Goal: Book appointment/travel/reservation

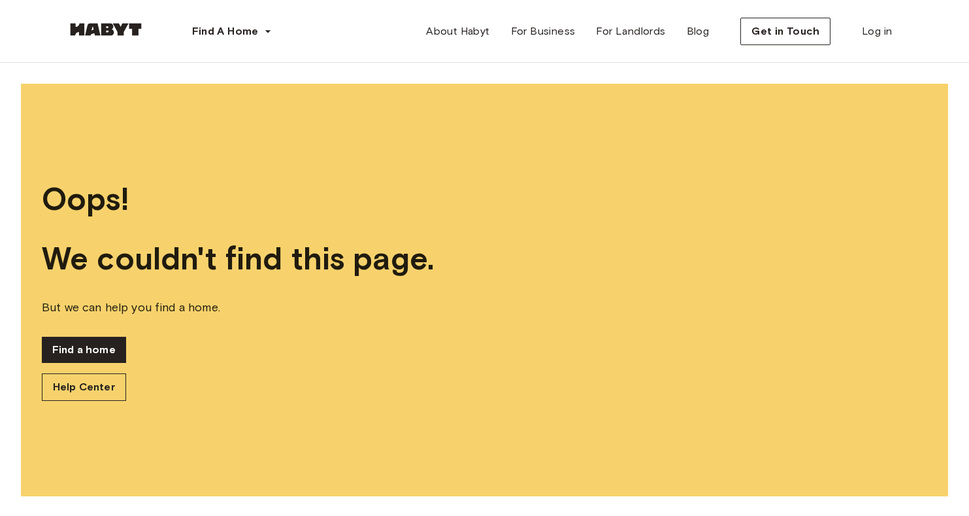
click at [113, 36] on link at bounding box center [106, 32] width 78 height 12
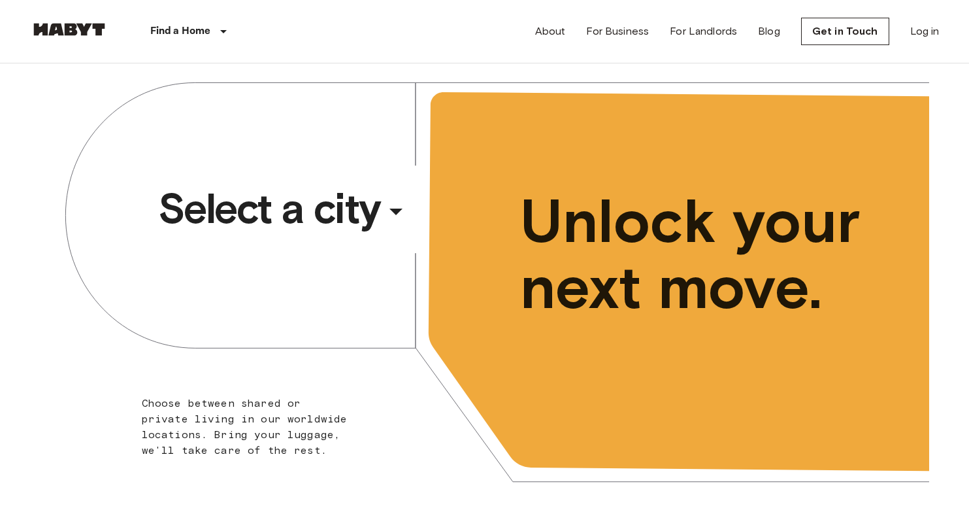
click at [313, 222] on span "Select a city" at bounding box center [269, 208] width 222 height 52
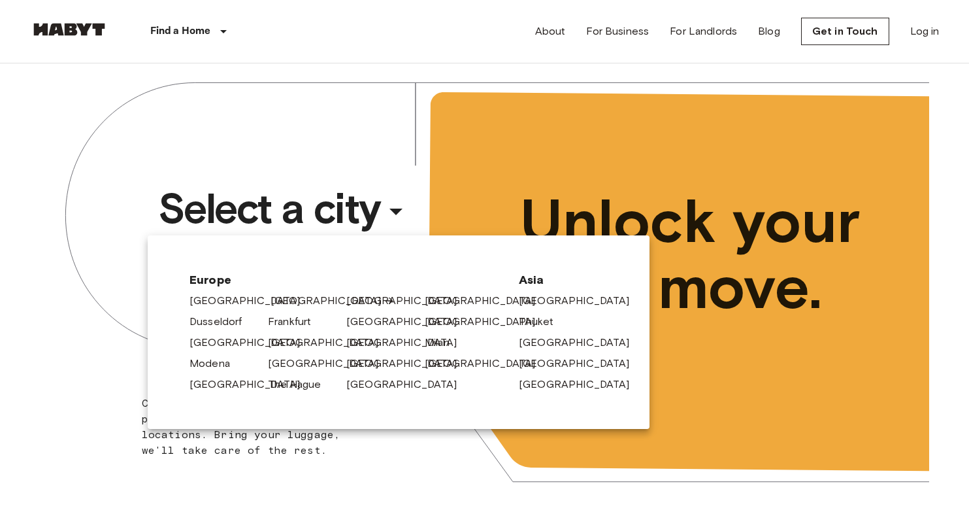
click at [286, 304] on link "[GEOGRAPHIC_DATA]" at bounding box center [333, 301] width 124 height 16
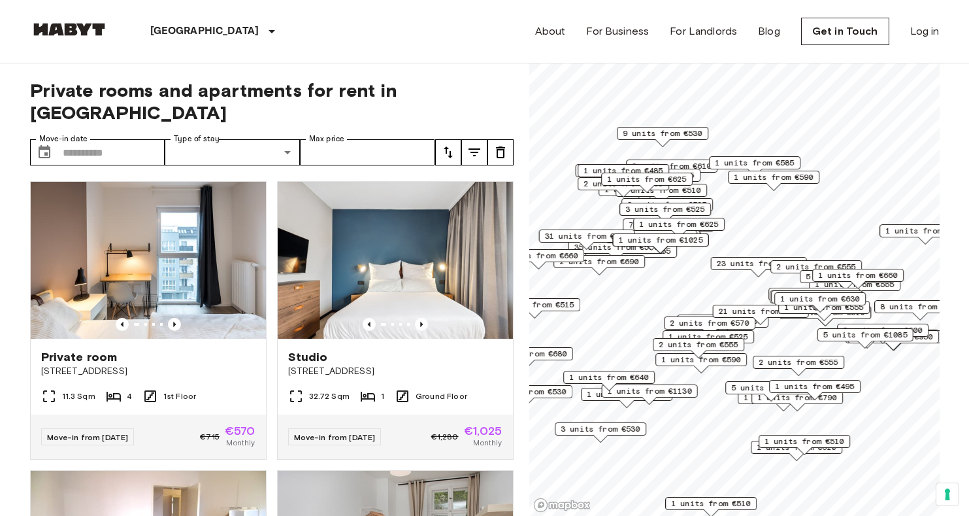
click at [81, 37] on link at bounding box center [69, 32] width 78 height 18
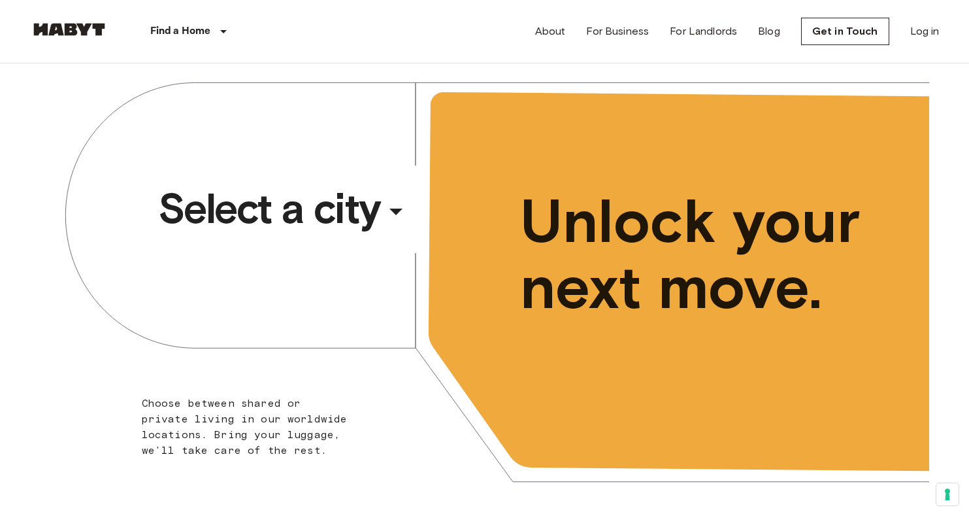
click at [391, 205] on icon "button" at bounding box center [395, 210] width 31 height 31
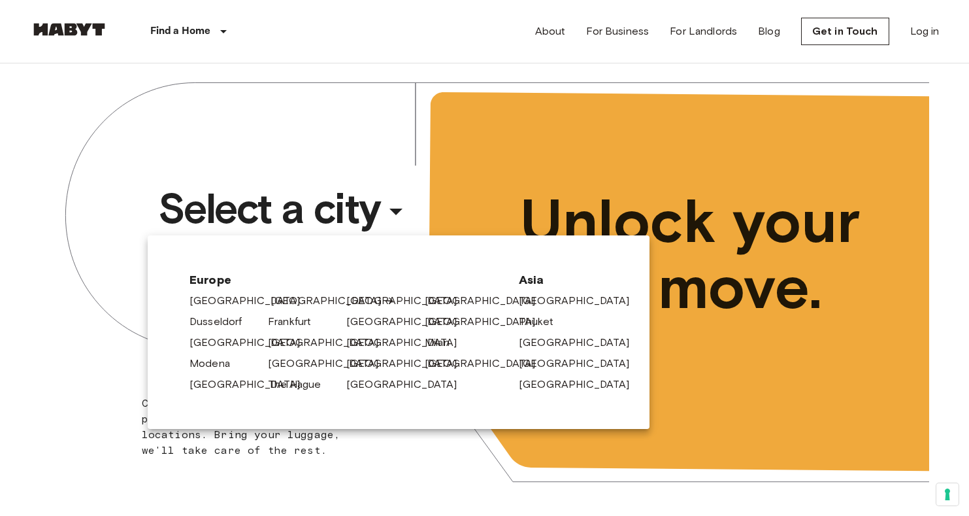
click at [284, 297] on link "[GEOGRAPHIC_DATA]" at bounding box center [333, 301] width 124 height 16
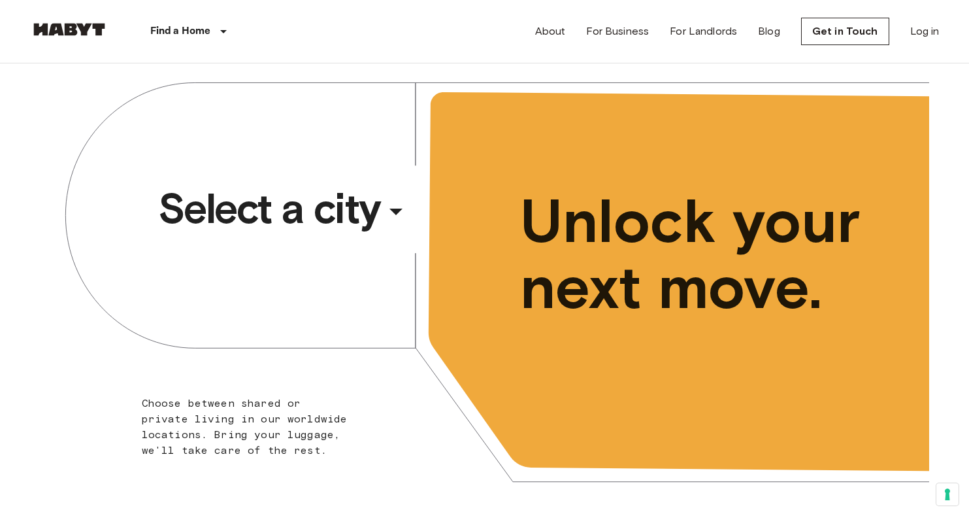
click at [388, 210] on div "​" at bounding box center [413, 222] width 135 height 27
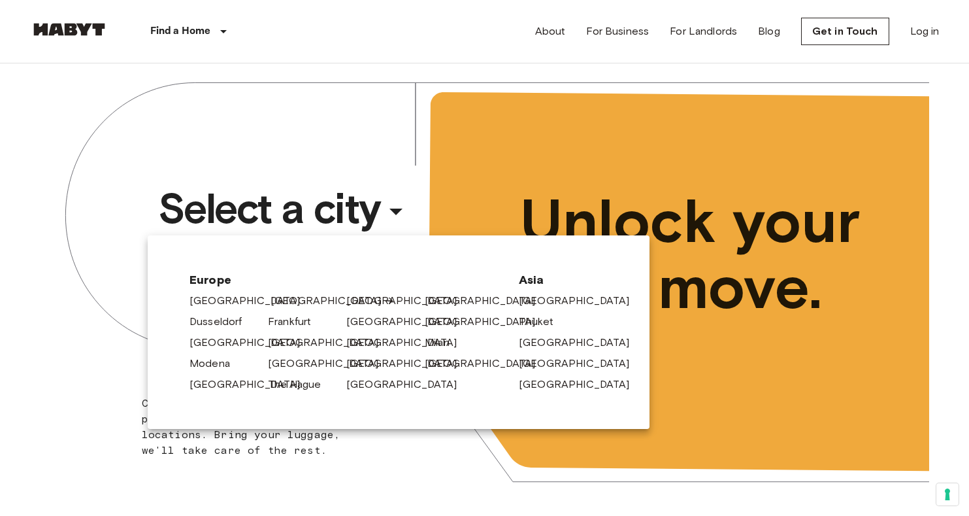
click at [286, 301] on link "[GEOGRAPHIC_DATA]" at bounding box center [333, 301] width 124 height 16
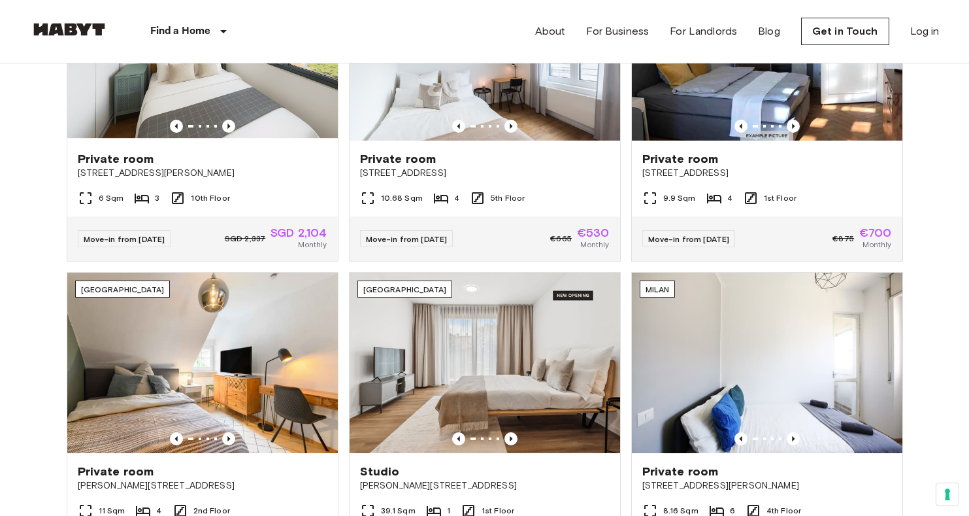
scroll to position [292, 0]
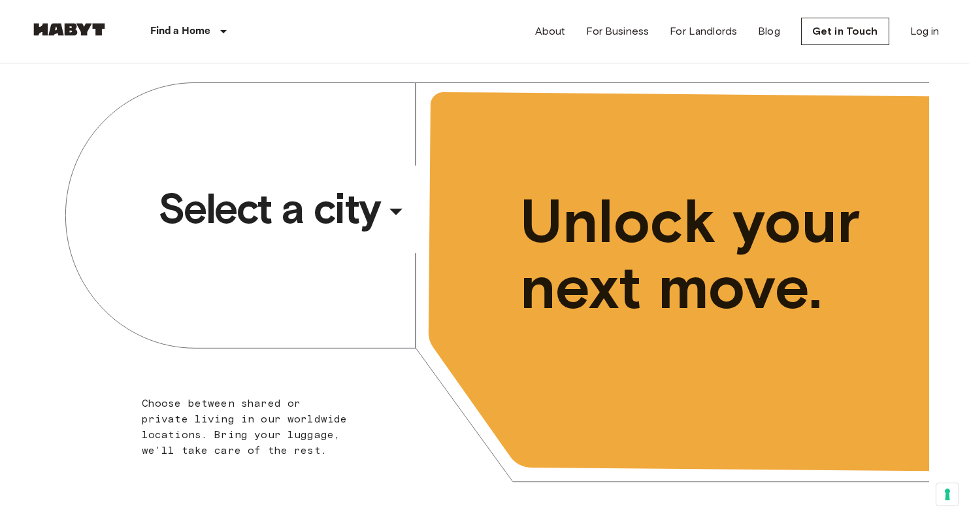
click at [286, 297] on div "Select a city ​ ​ Choose between shared or private living in our worldwide loca…" at bounding box center [485, 290] width 889 height 454
click at [295, 211] on span "Select a city" at bounding box center [269, 208] width 222 height 52
click at [326, 203] on span "Select a city" at bounding box center [269, 208] width 222 height 52
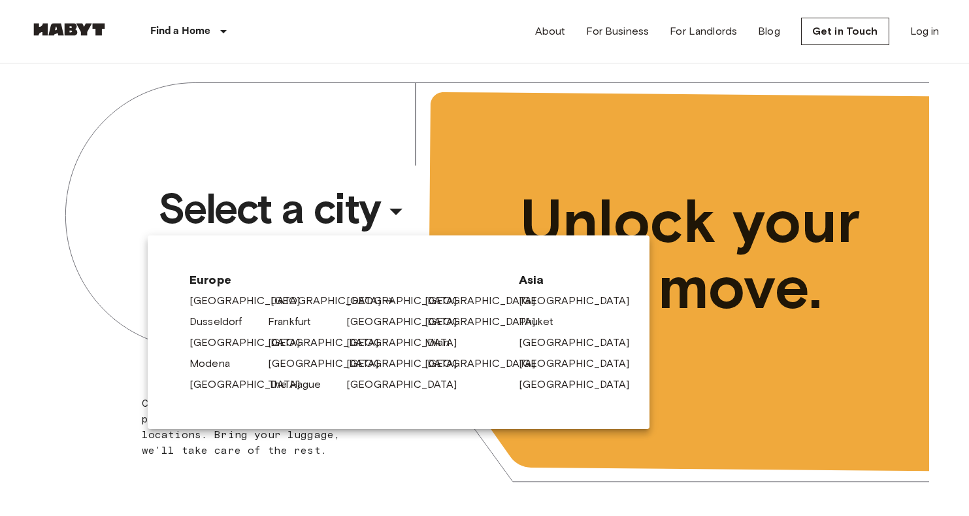
click at [287, 298] on link "[GEOGRAPHIC_DATA]" at bounding box center [333, 301] width 124 height 16
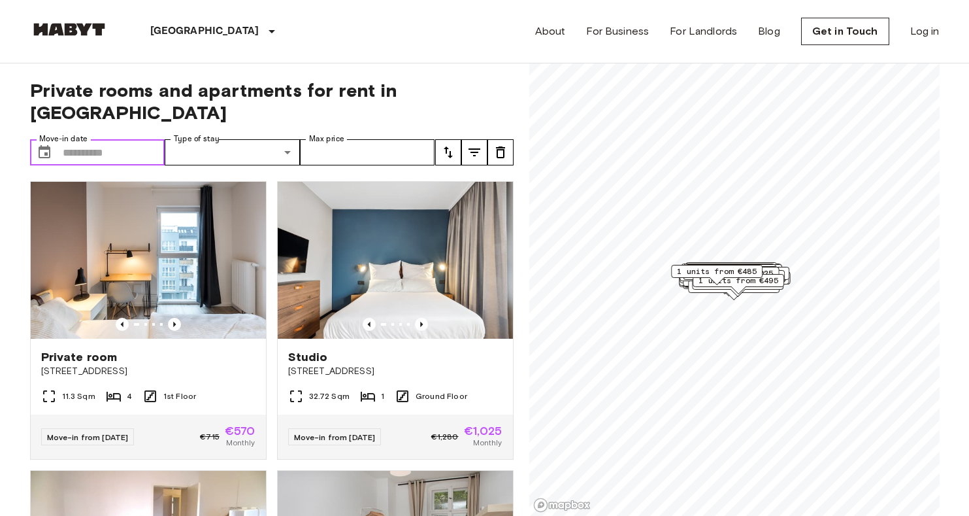
click at [97, 139] on input "Move-in date" at bounding box center [114, 152] width 103 height 26
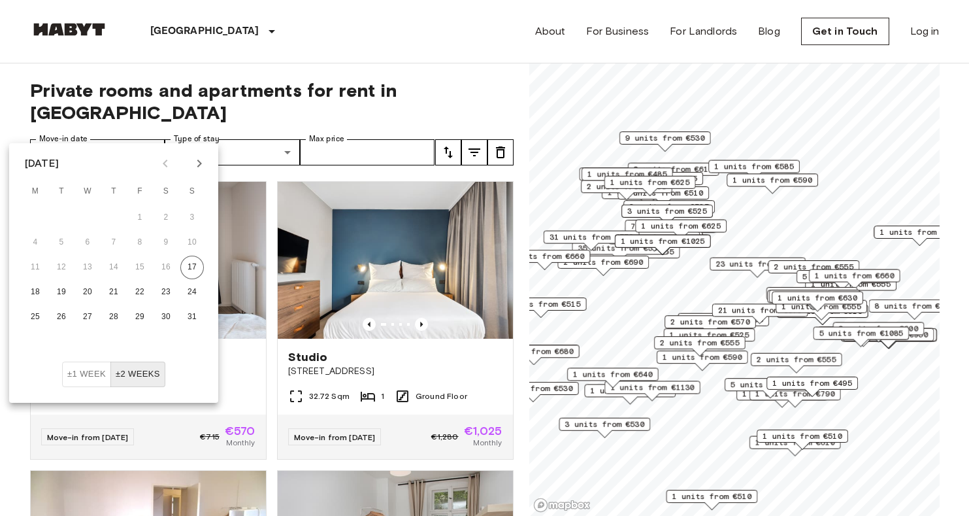
click at [199, 166] on icon "Next month" at bounding box center [199, 163] width 5 height 8
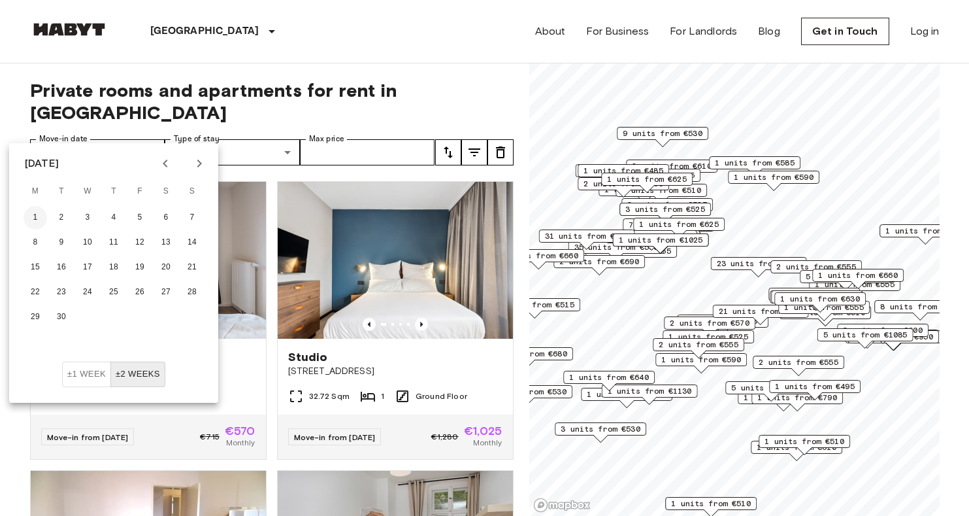
click at [35, 218] on button "1" at bounding box center [36, 218] width 24 height 24
type input "**********"
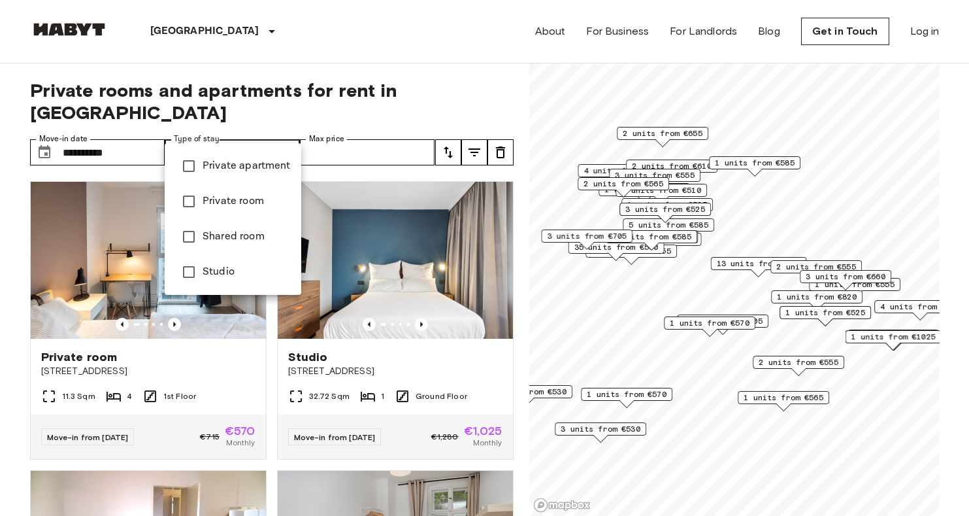
click at [231, 266] on span "Studio" at bounding box center [247, 272] width 88 height 16
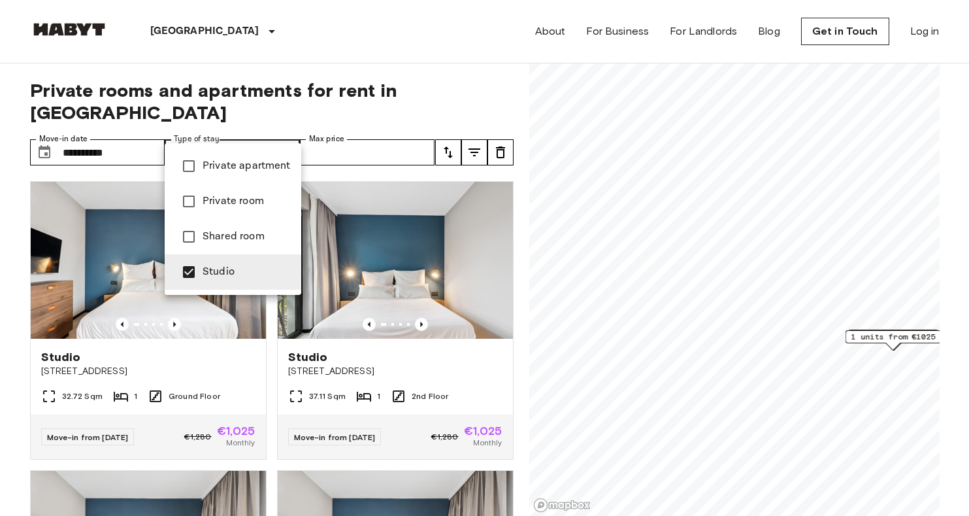
type input "******"
click at [369, 108] on div at bounding box center [484, 258] width 969 height 516
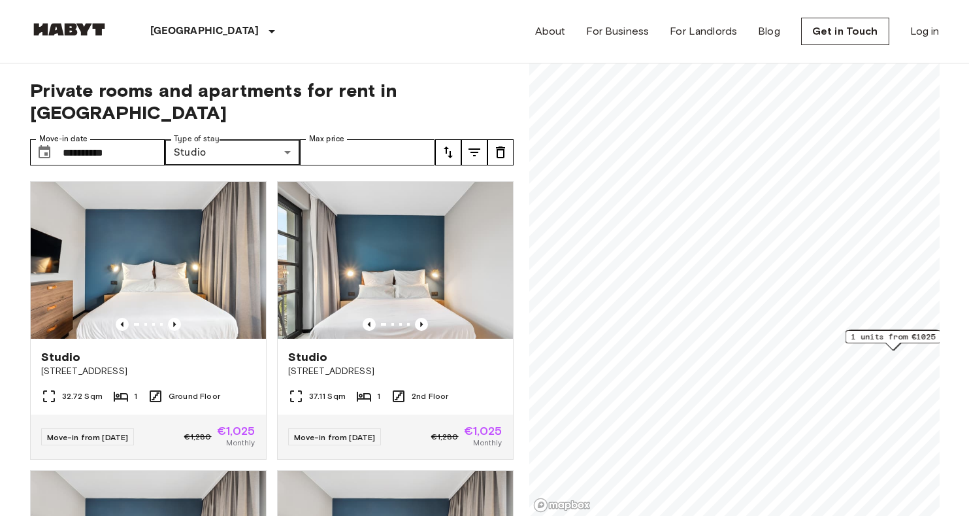
click at [75, 31] on img at bounding box center [69, 29] width 78 height 13
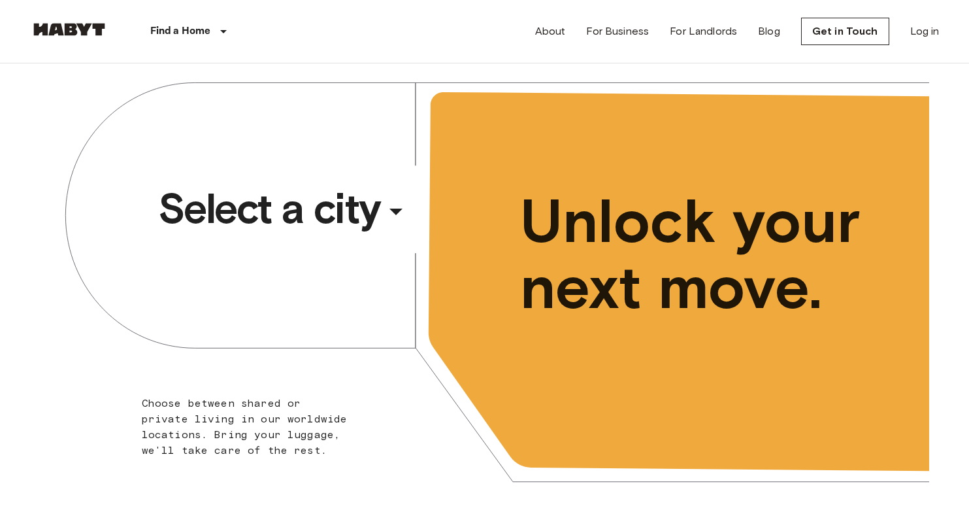
click at [259, 215] on span "Select a city" at bounding box center [269, 208] width 222 height 52
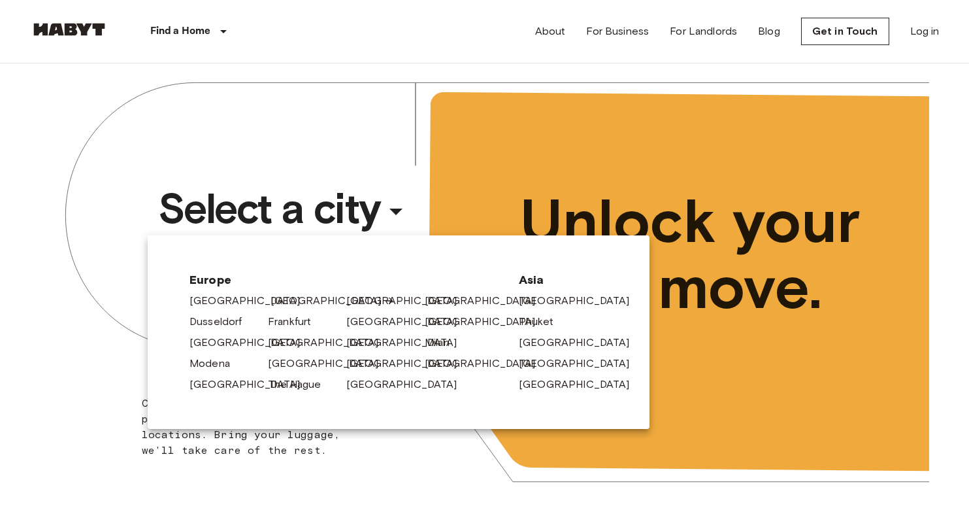
click at [281, 299] on link "[GEOGRAPHIC_DATA]" at bounding box center [333, 301] width 124 height 16
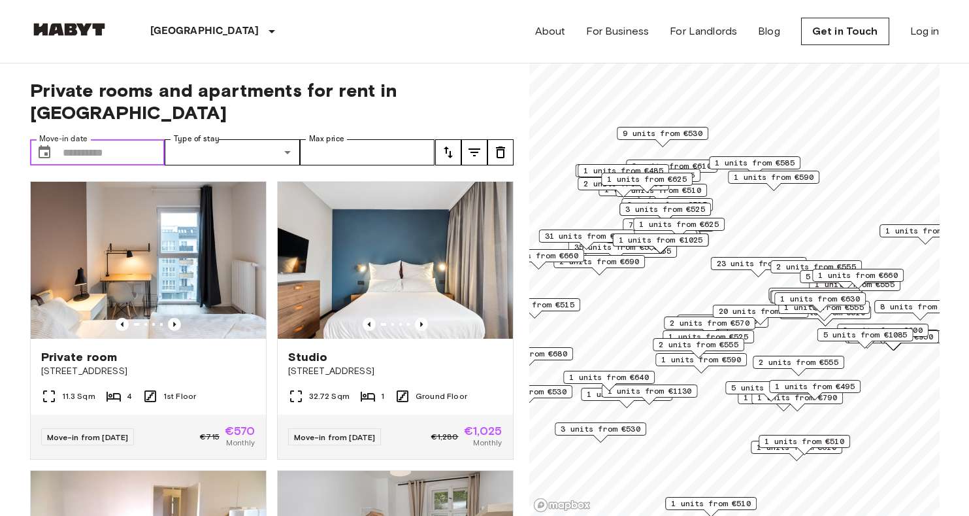
click at [122, 139] on input "Move-in date" at bounding box center [114, 152] width 103 height 26
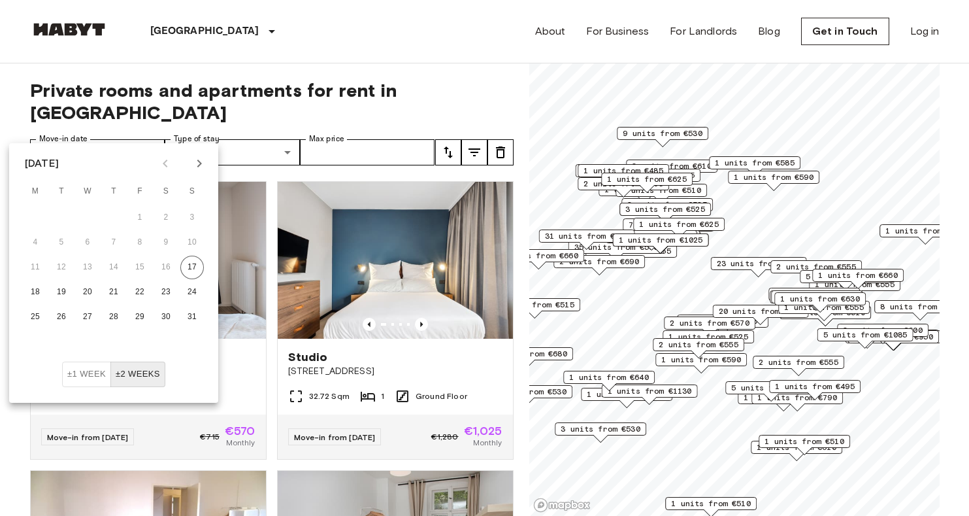
click at [197, 165] on icon "Next month" at bounding box center [200, 164] width 16 height 16
click at [35, 214] on button "1" at bounding box center [36, 218] width 24 height 24
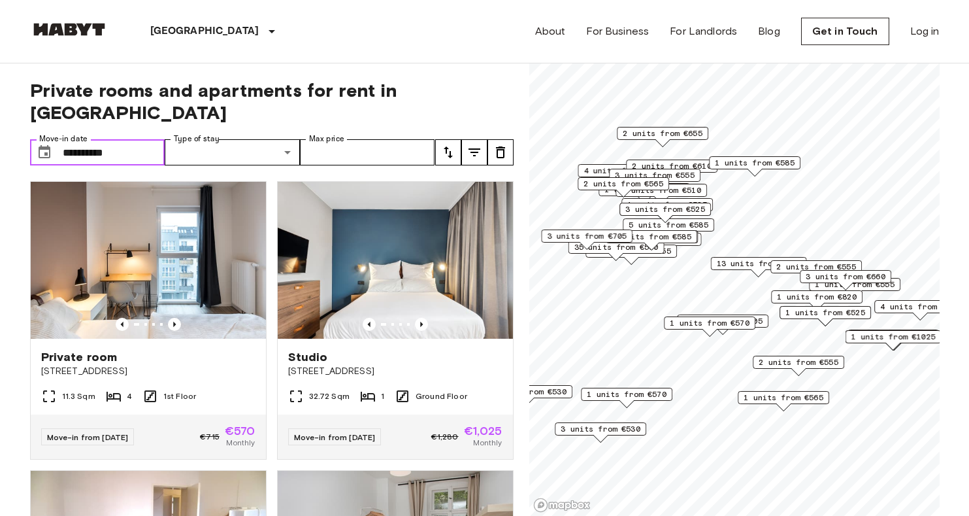
type input "**********"
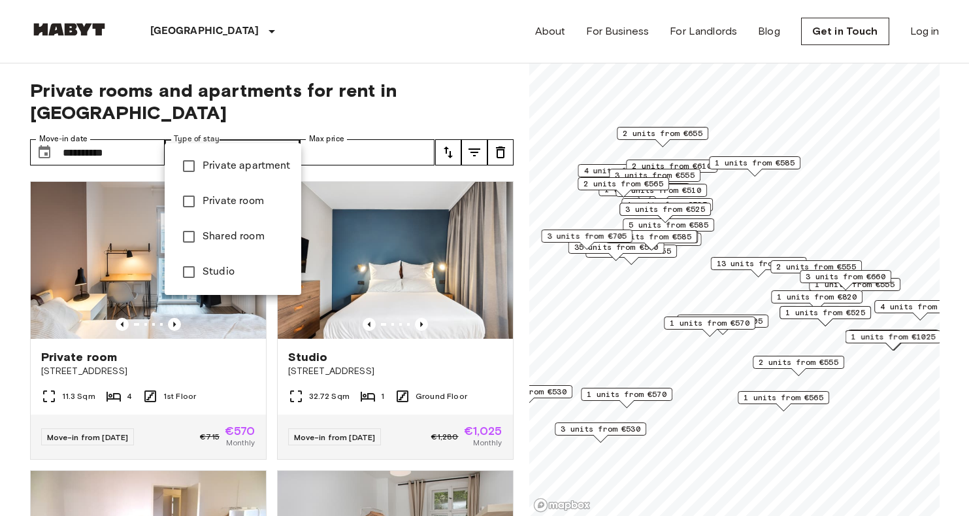
click at [228, 265] on span "Studio" at bounding box center [247, 272] width 88 height 16
type input "******"
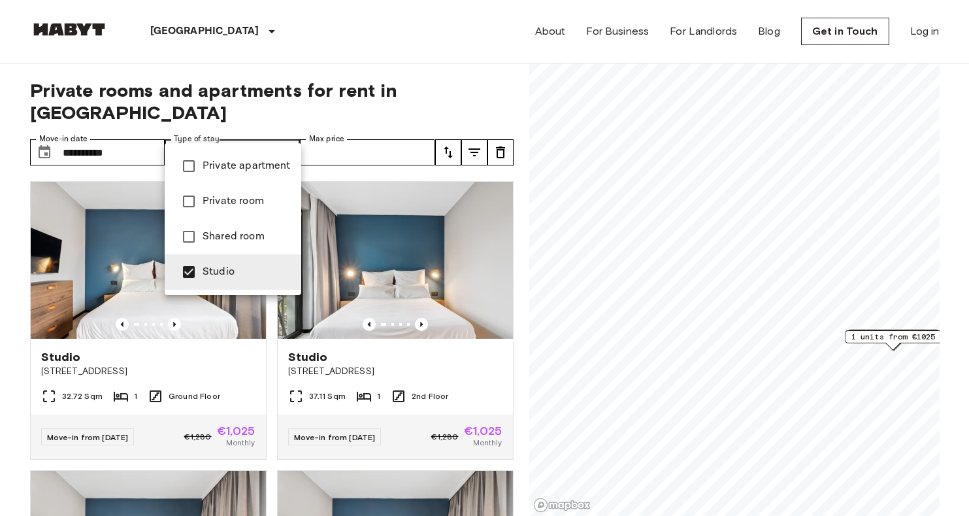
click at [24, 358] on div at bounding box center [484, 258] width 969 height 516
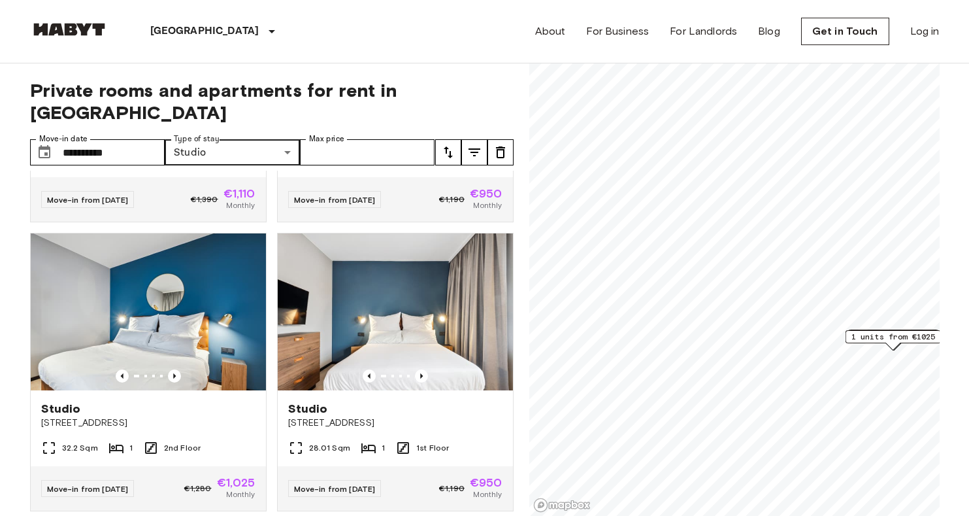
scroll to position [1681, 0]
